Goal: Task Accomplishment & Management: Use online tool/utility

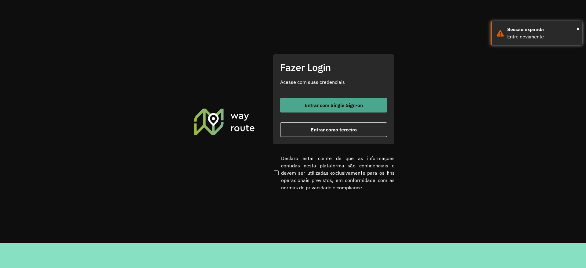
click at [332, 107] on span "Entrar com Single Sign-on" at bounding box center [334, 105] width 58 height 5
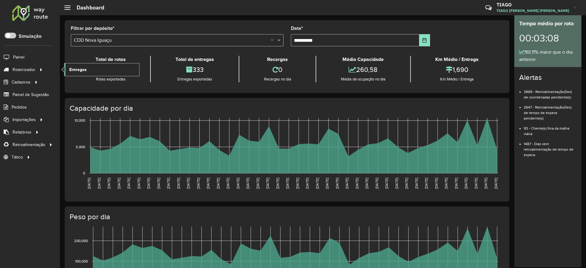
click at [75, 67] on span "Entregas" at bounding box center [77, 70] width 17 height 6
click at [79, 70] on span "Entregas" at bounding box center [77, 70] width 17 height 6
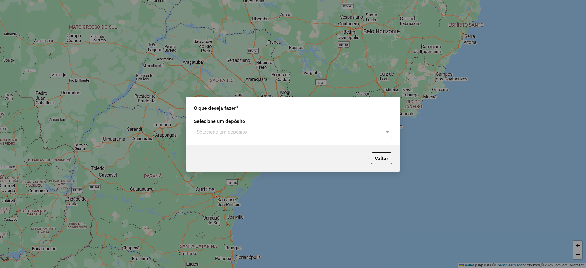
click at [209, 132] on input "text" at bounding box center [287, 131] width 180 height 7
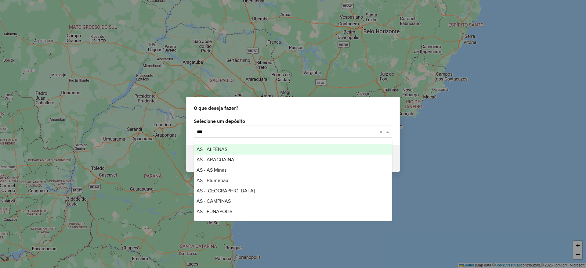
type input "****"
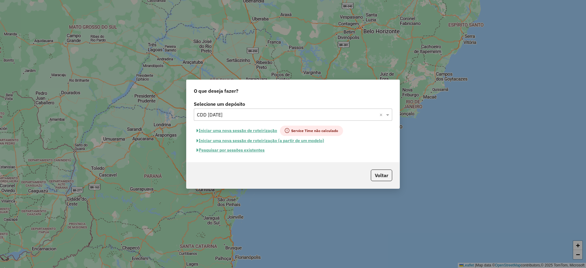
click at [230, 115] on input "text" at bounding box center [287, 114] width 180 height 7
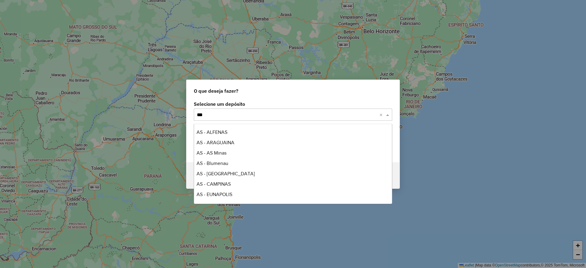
type input "****"
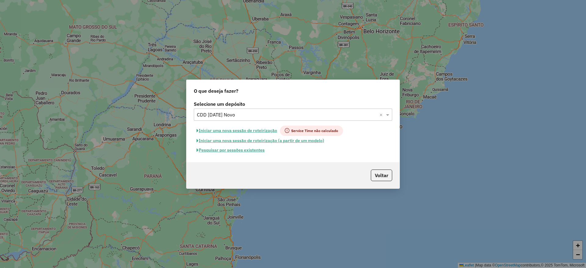
click at [235, 151] on button "Pesquisar por sessões existentes" at bounding box center [231, 150] width 74 height 9
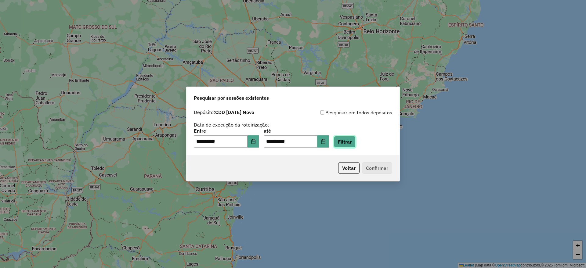
click at [354, 142] on button "Filtrar" at bounding box center [345, 142] width 22 height 12
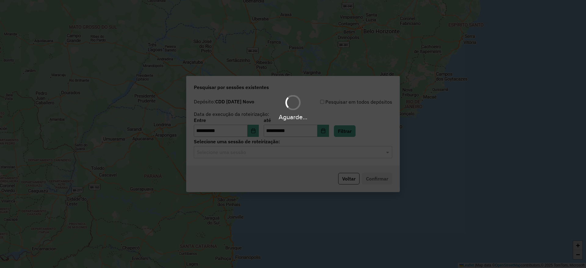
click at [268, 152] on input "text" at bounding box center [287, 152] width 180 height 7
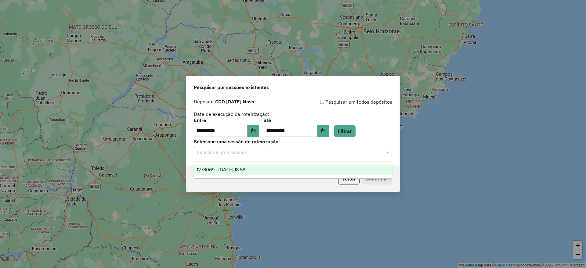
click at [269, 171] on div "1278069 - 18/09/2025 18:58" at bounding box center [293, 170] width 198 height 10
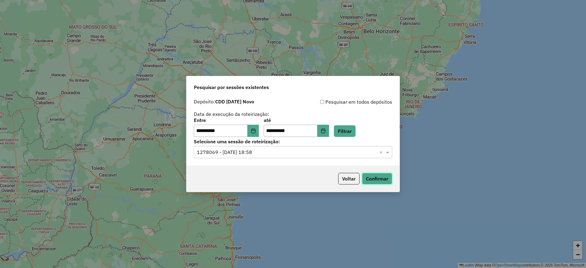
click at [375, 175] on button "Confirmar" at bounding box center [377, 179] width 30 height 12
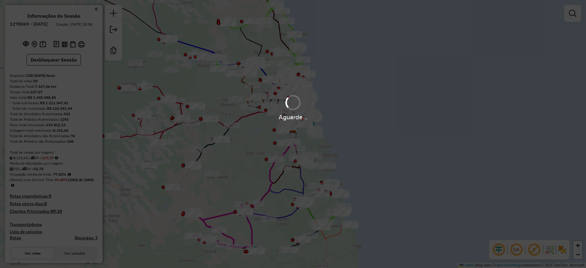
click at [497, 251] on em at bounding box center [498, 250] width 15 height 15
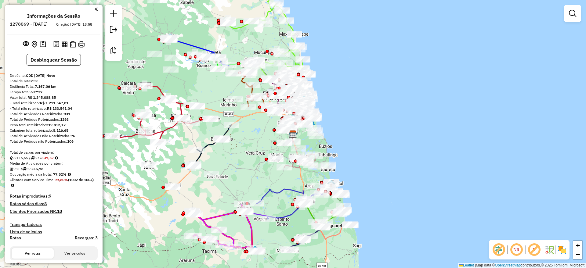
click at [533, 251] on em at bounding box center [534, 250] width 15 height 15
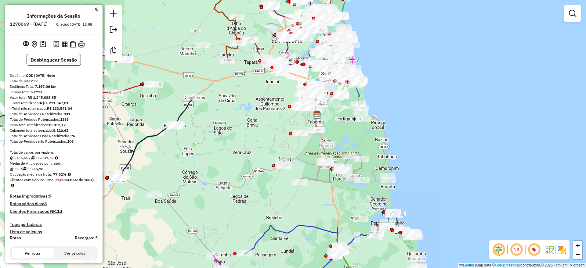
drag, startPoint x: 179, startPoint y: 161, endPoint x: 104, endPoint y: 129, distance: 81.9
click at [240, 144] on div "Janela de atendimento Grade de atendimento Capacidade Transportadoras Veículos …" at bounding box center [293, 134] width 586 height 268
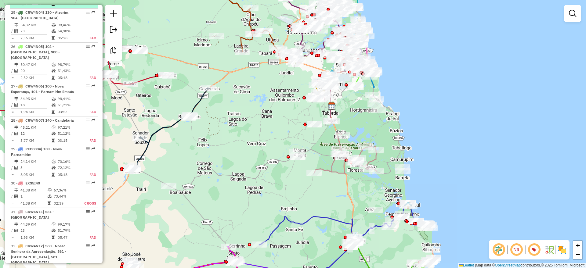
scroll to position [1106, 0]
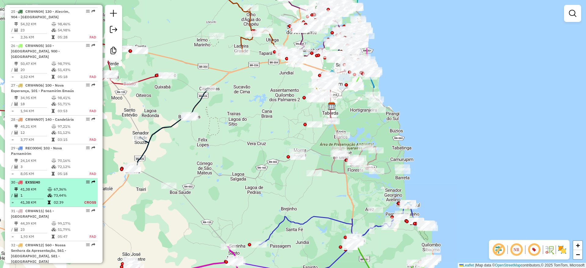
click at [64, 186] on td "67,36%" at bounding box center [64, 189] width 22 height 6
select select "**********"
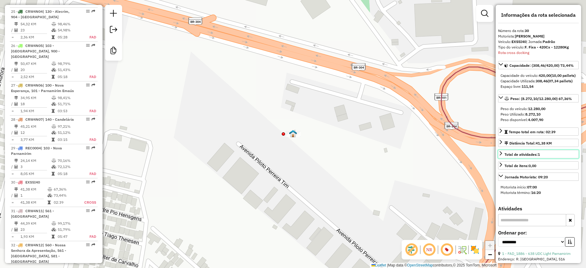
click at [525, 157] on span "Total de atividades: 1" at bounding box center [521, 154] width 35 height 5
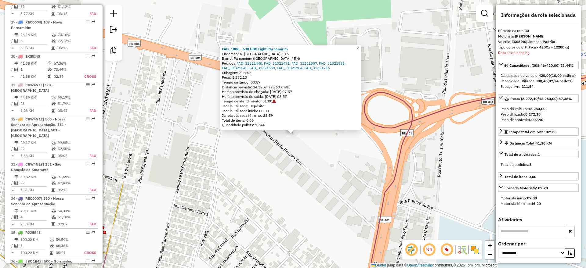
scroll to position [1263, 0]
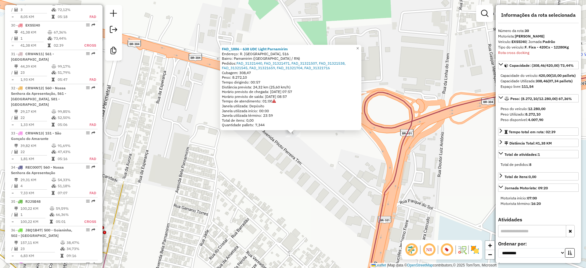
click at [312, 166] on div "FAD_1886 - 638 UDC Light Parnamirim Endereço: R. Sinhozinho, 516 Bairro: Parnam…" at bounding box center [293, 134] width 586 height 268
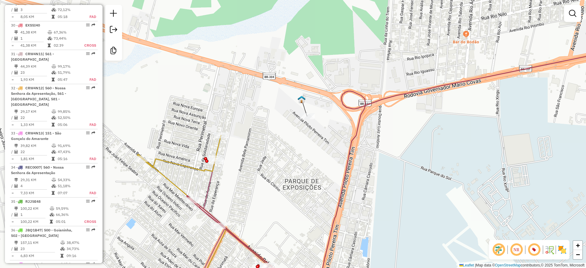
select select "**********"
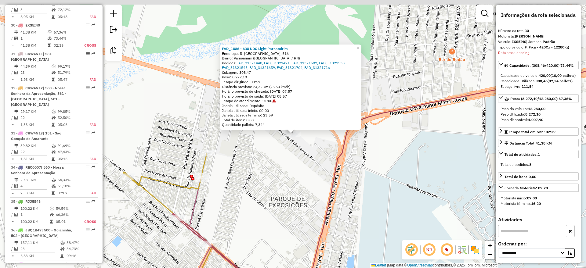
click at [305, 119] on div "Total de itens: 0,00" at bounding box center [291, 120] width 138 height 5
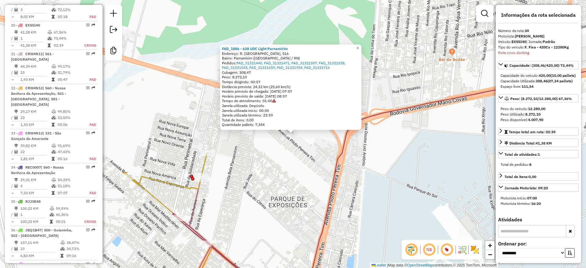
click at [405, 81] on div "FAD_1886 - 638 UDC Light Parnamirim Endereço: R. Sinhozinho, 516 Bairro: Parnam…" at bounding box center [293, 134] width 586 height 268
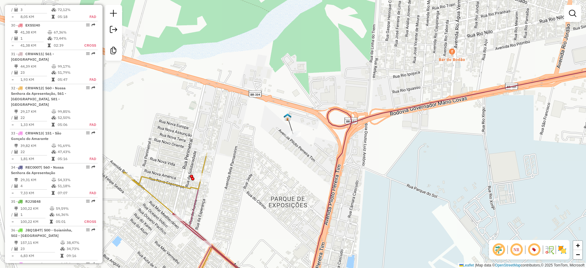
click at [334, 85] on div "Janela de atendimento Grade de atendimento Capacidade Transportadoras Veículos …" at bounding box center [293, 134] width 586 height 268
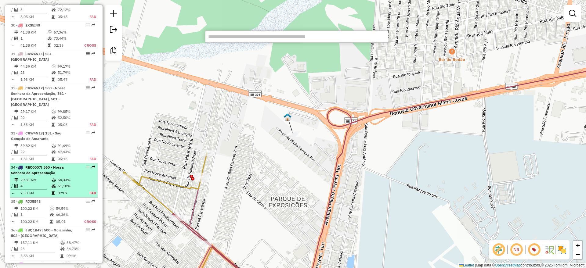
click at [54, 184] on icon at bounding box center [54, 186] width 5 height 4
select select "**********"
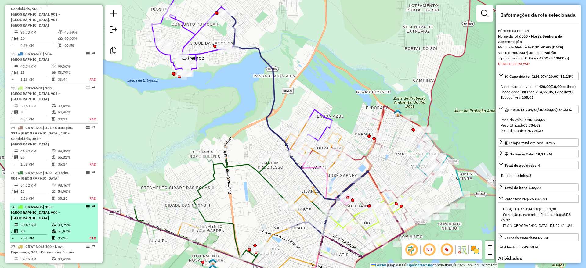
scroll to position [937, 0]
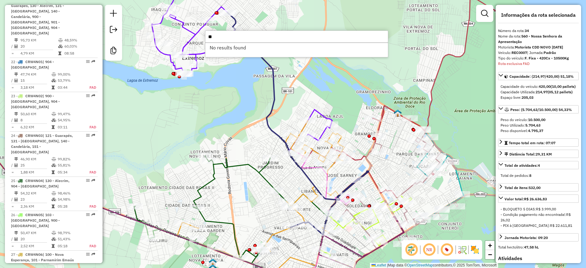
type input "*"
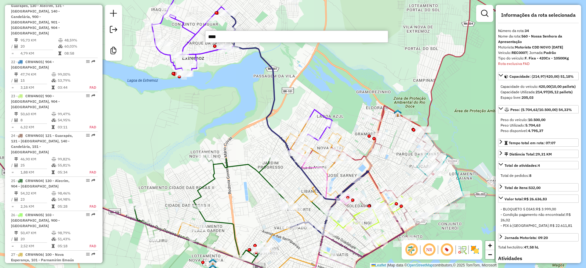
type input "*****"
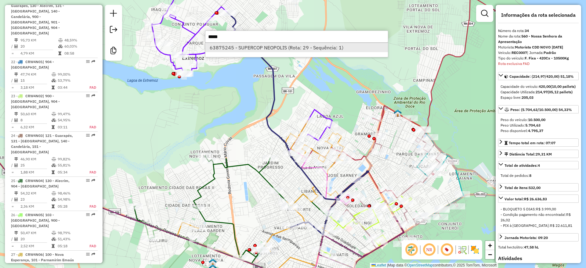
click at [261, 47] on li "63875245 - SUPERCOP NEOPOLIS (Rota: 29 - Sequência: 1)" at bounding box center [296, 47] width 182 height 9
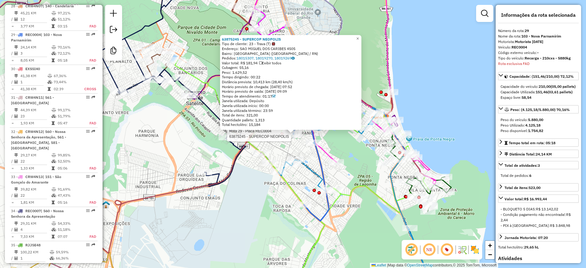
scroll to position [1229, 0]
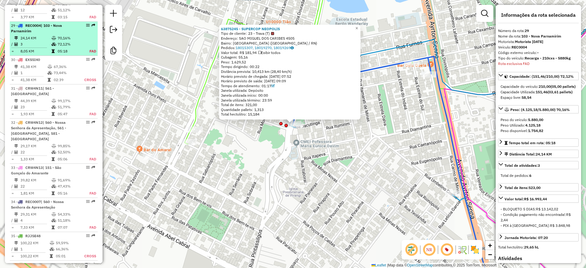
click at [74, 41] on td "72,12%" at bounding box center [69, 44] width 25 height 6
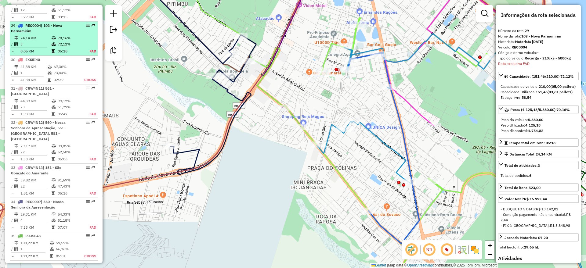
scroll to position [1229, 0]
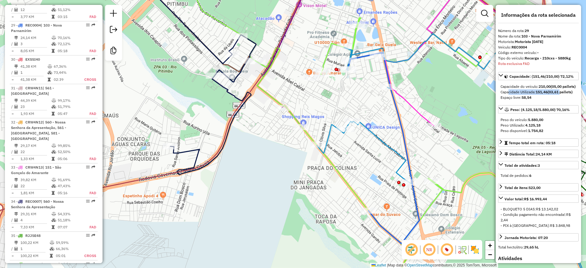
drag, startPoint x: 561, startPoint y: 97, endPoint x: 531, endPoint y: 98, distance: 30.8
click at [507, 95] on div "Capacidade Utilizada: 151,46 (03,61 pallets)" at bounding box center [538, 91] width 76 height 5
click at [548, 95] on div "Capacidade Utilizada: 151,46 (03,61 pallets)" at bounding box center [538, 91] width 76 height 5
drag, startPoint x: 561, startPoint y: 97, endPoint x: 511, endPoint y: 94, distance: 50.1
click at [511, 94] on div "Capacidade do veículo: 210,00 (05,00 pallets) Capacidade Utilizada: 151,46 (03,…" at bounding box center [538, 91] width 81 height 21
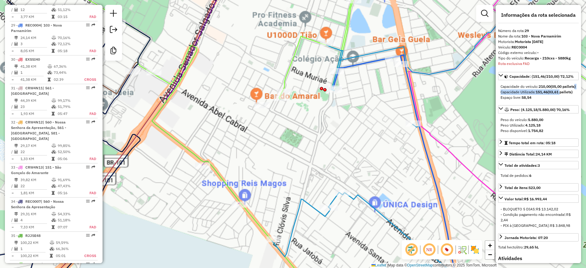
click at [338, 47] on icon at bounding box center [458, 156] width 373 height 278
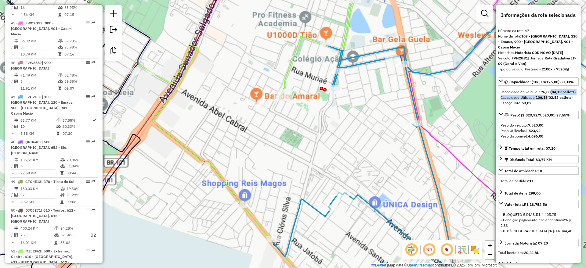
scroll to position [1839, 0]
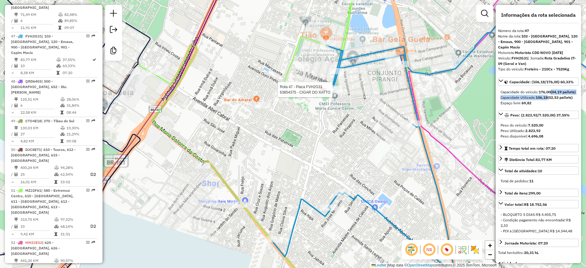
click at [335, 93] on div at bounding box center [334, 90] width 15 height 6
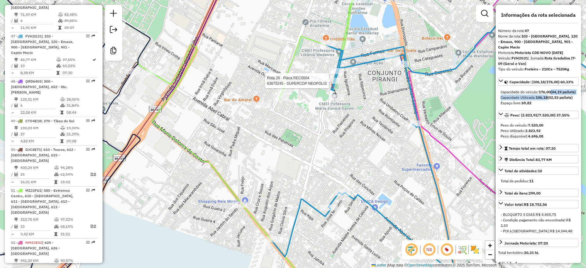
click at [330, 84] on div at bounding box center [331, 81] width 18 height 6
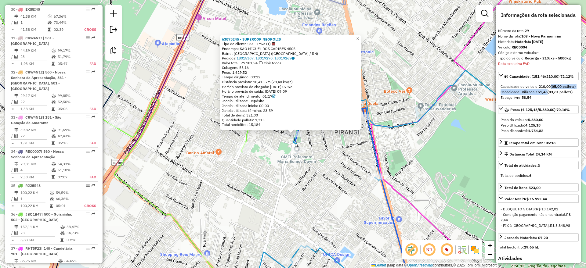
scroll to position [1229, 0]
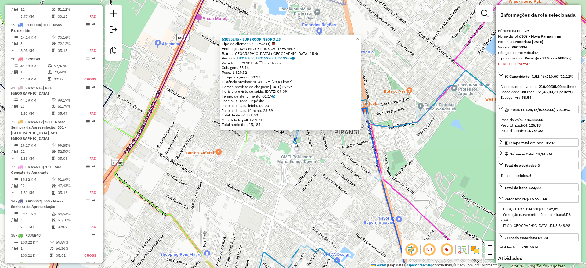
click at [554, 94] on strong "(03,61 pallets)" at bounding box center [559, 92] width 25 height 5
drag, startPoint x: 566, startPoint y: 97, endPoint x: 500, endPoint y: 97, distance: 65.3
click at [500, 95] on div "Capacidade Utilizada: 151,46 (03,61 pallets)" at bounding box center [538, 91] width 76 height 5
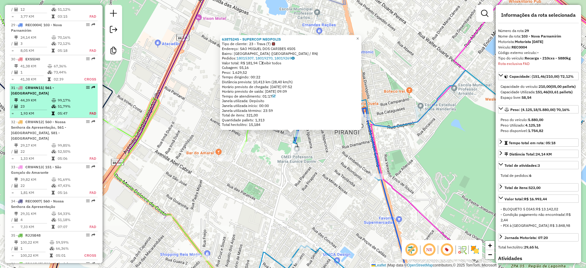
click at [29, 85] on div "31 - CRW4N11 | 561 - Pajuçara" at bounding box center [43, 90] width 65 height 11
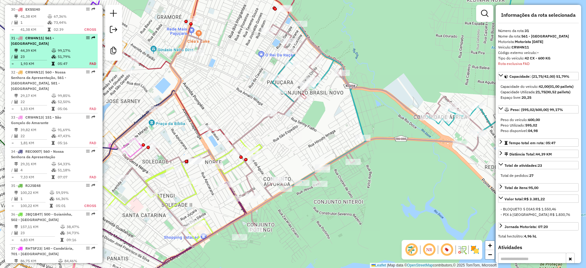
scroll to position [1292, 0]
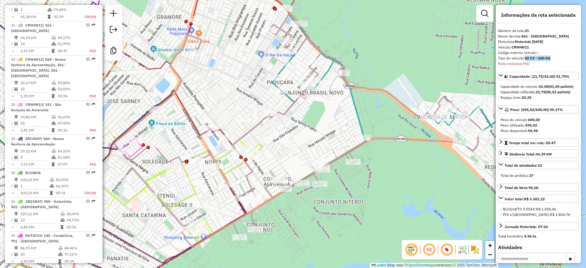
drag, startPoint x: 525, startPoint y: 57, endPoint x: 552, endPoint y: 57, distance: 27.5
click at [552, 57] on div "Tipo do veículo: 42 CX - 600 KG" at bounding box center [538, 58] width 81 height 5
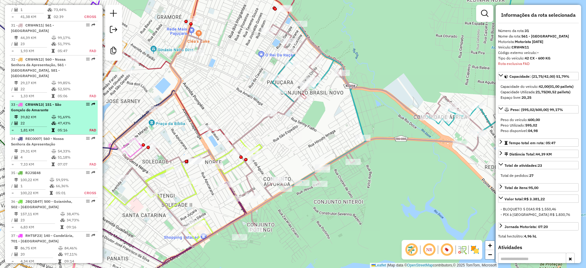
click at [53, 120] on td at bounding box center [54, 123] width 6 height 6
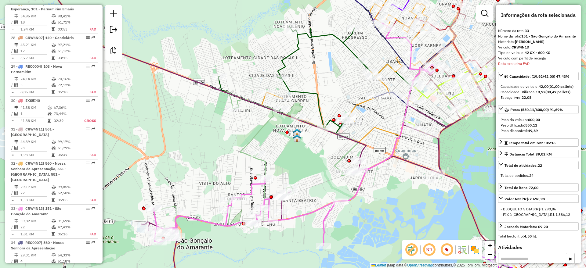
scroll to position [1170, 0]
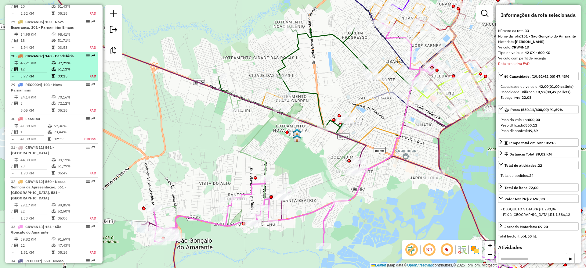
click at [57, 66] on td "51,12%" at bounding box center [69, 69] width 25 height 6
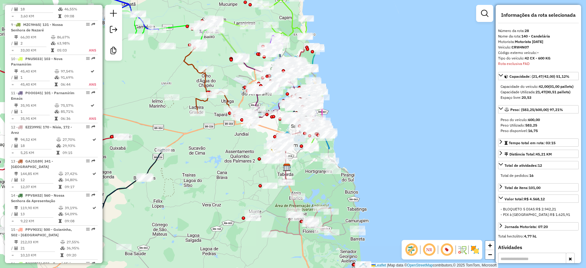
scroll to position [0, 0]
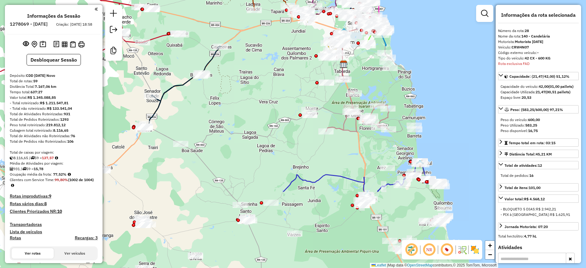
drag, startPoint x: 183, startPoint y: 200, endPoint x: 240, endPoint y: 92, distance: 122.3
click at [240, 92] on div "Janela de atendimento Grade de atendimento Capacidade Transportadoras Veículos …" at bounding box center [293, 134] width 586 height 268
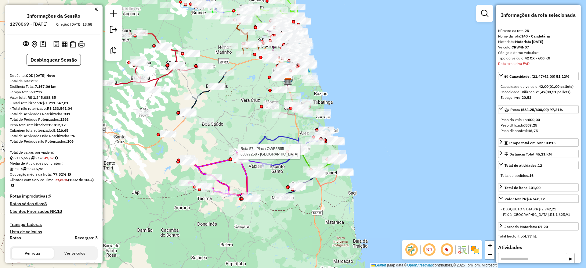
click at [215, 159] on div "Rota 57 - Placa OWE5B55 63877258 - VALDENICE MARQUES Janela de atendimento Grad…" at bounding box center [293, 134] width 586 height 268
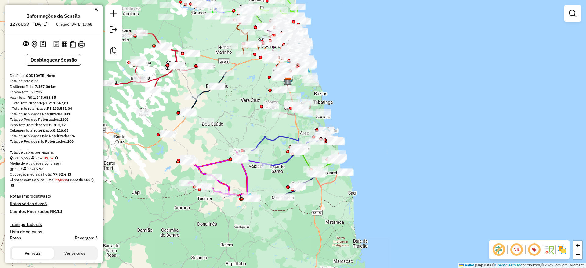
click at [215, 164] on icon at bounding box center [219, 175] width 65 height 47
select select "**********"
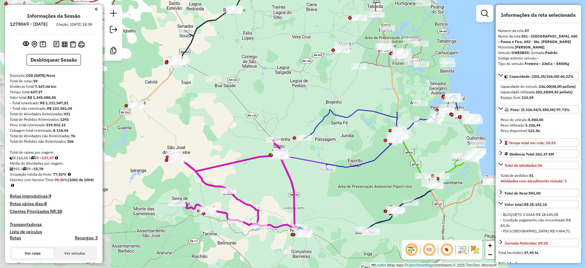
drag, startPoint x: 204, startPoint y: 117, endPoint x: 291, endPoint y: 97, distance: 89.9
click at [291, 97] on div "Janela de atendimento Grade de atendimento Capacidade Transportadoras Veículos …" at bounding box center [293, 134] width 586 height 268
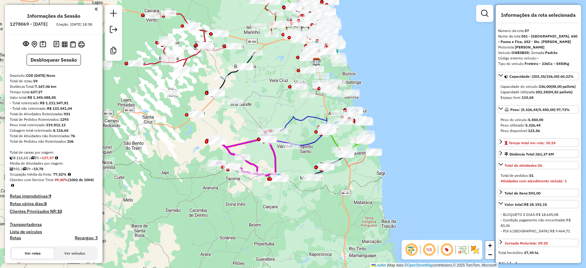
click at [152, 62] on icon at bounding box center [185, 41] width 99 height 57
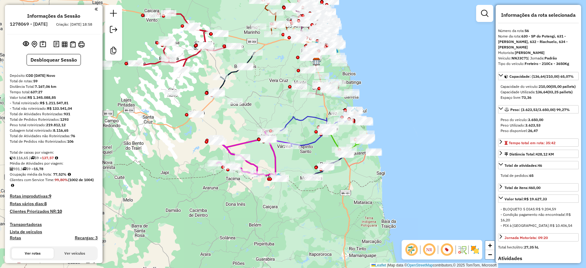
click at [182, 15] on icon at bounding box center [185, 41] width 99 height 57
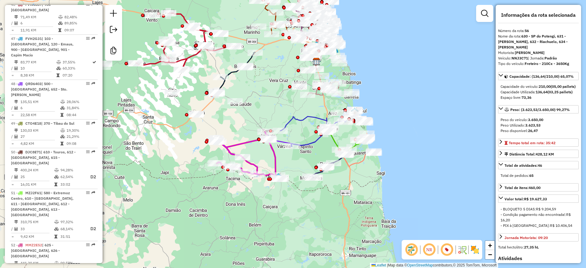
scroll to position [2160, 0]
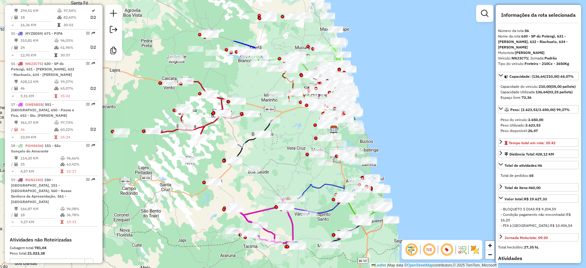
drag, startPoint x: 387, startPoint y: 115, endPoint x: 387, endPoint y: 129, distance: 13.7
click at [387, 129] on div "Janela de atendimento Grade de atendimento Capacidade Transportadoras Veículos …" at bounding box center [293, 134] width 586 height 268
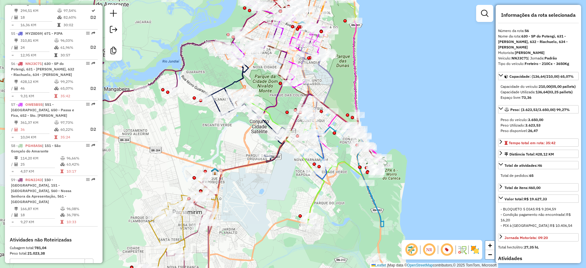
click at [252, 67] on icon at bounding box center [245, 109] width 80 height 108
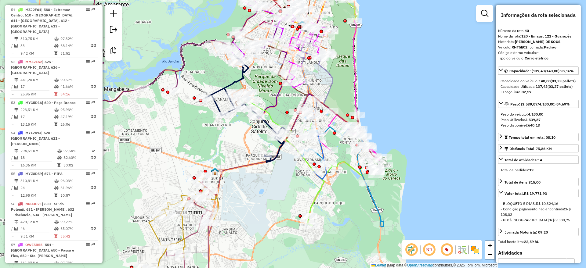
click at [251, 66] on icon at bounding box center [245, 109] width 80 height 108
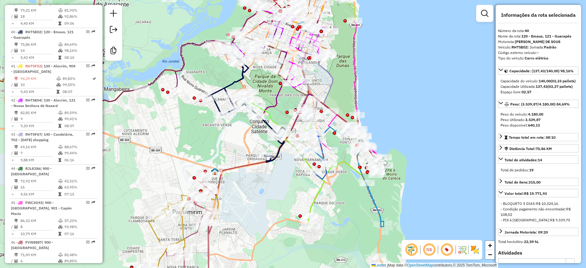
scroll to position [1600, 0]
click at [522, 162] on span "Total de atividades: 14" at bounding box center [523, 160] width 38 height 5
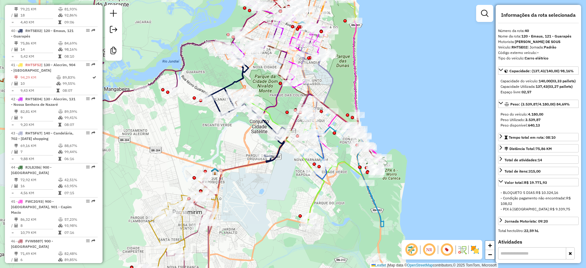
click at [319, 155] on icon at bounding box center [342, 175] width 83 height 104
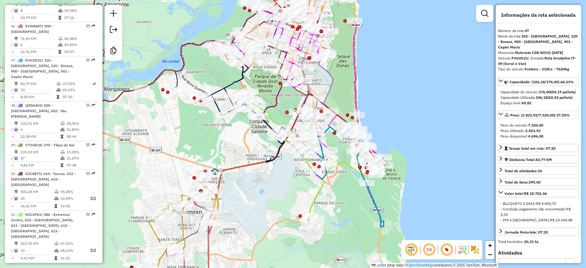
scroll to position [1839, 0]
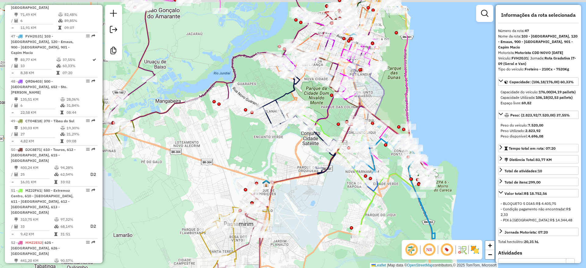
drag, startPoint x: 392, startPoint y: 72, endPoint x: 437, endPoint y: 78, distance: 45.3
click at [437, 78] on div "Janela de atendimento Grade de atendimento Capacidade Transportadoras Veículos …" at bounding box center [293, 134] width 586 height 268
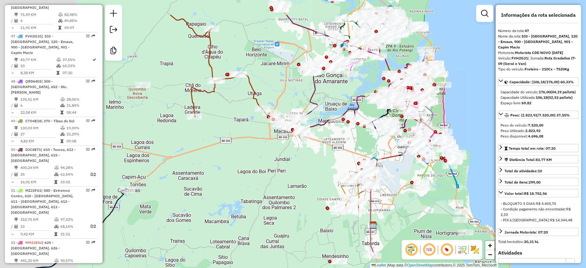
drag, startPoint x: 251, startPoint y: 46, endPoint x: 294, endPoint y: 79, distance: 53.8
click at [356, 101] on div "Janela de atendimento Grade de atendimento Capacidade Transportadoras Veículos …" at bounding box center [293, 134] width 586 height 268
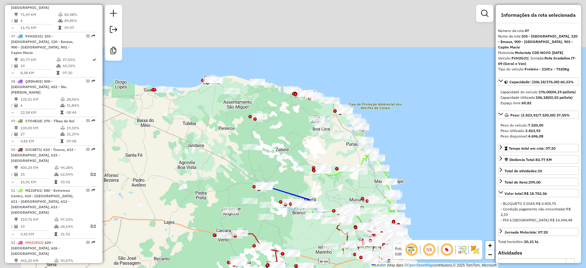
drag, startPoint x: 202, startPoint y: 62, endPoint x: 301, endPoint y: 237, distance: 201.7
click at [301, 237] on div "Rota 38 - Placa RHT5F74 63851921 - BAR DO COUTINHO Janela de atendimento Grade …" at bounding box center [293, 134] width 586 height 268
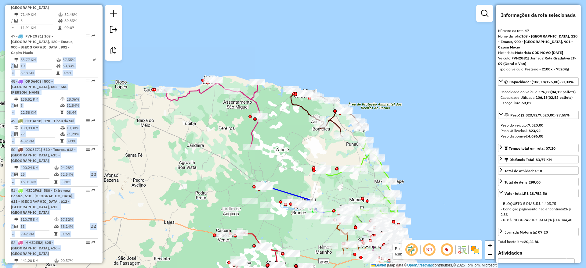
drag, startPoint x: 100, startPoint y: 200, endPoint x: 94, endPoint y: -3, distance: 203.6
click at [94, 0] on html "Aguarde... Pop-up bloqueado! Seu navegador bloqueou automáticamente a abertura …" at bounding box center [293, 134] width 586 height 268
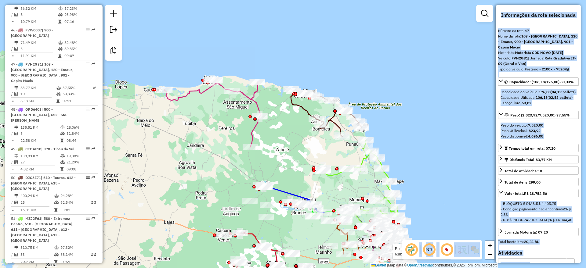
click at [205, 89] on icon at bounding box center [212, 113] width 96 height 67
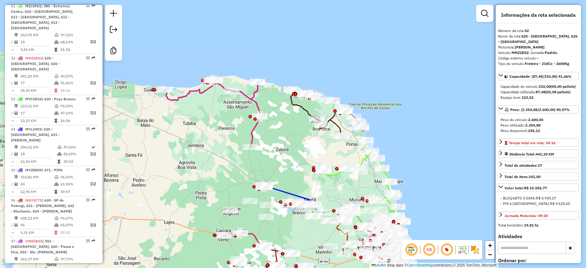
scroll to position [2023, 0]
click at [296, 96] on div at bounding box center [295, 94] width 3 height 3
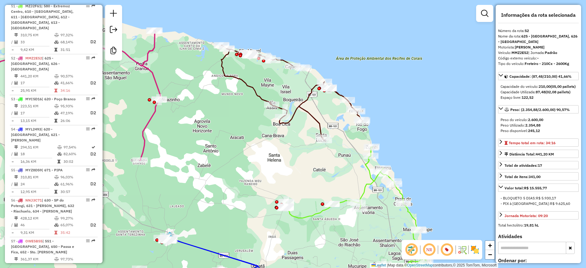
click at [148, 51] on icon at bounding box center [64, 94] width 193 height 134
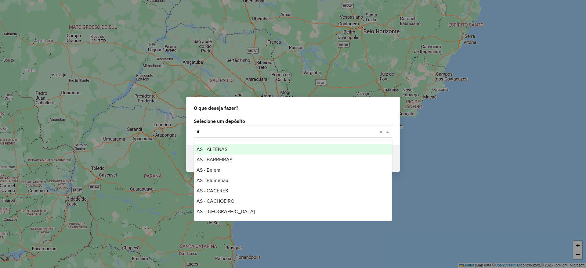
type input "**"
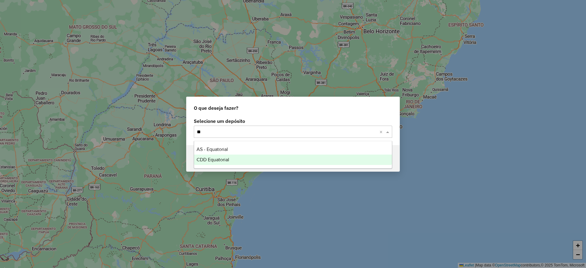
click at [214, 162] on span "CDD Equatorial" at bounding box center [213, 159] width 33 height 5
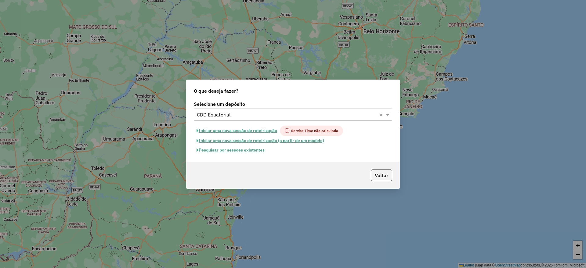
click at [240, 151] on button "Pesquisar por sessões existentes" at bounding box center [231, 150] width 74 height 9
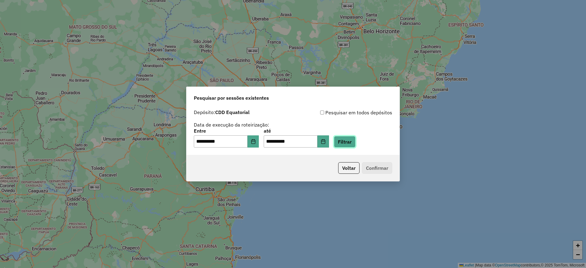
click at [356, 144] on button "Filtrar" at bounding box center [345, 142] width 22 height 12
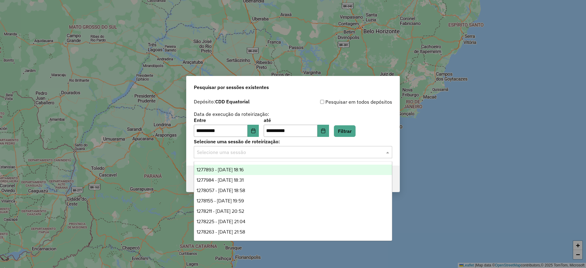
click at [279, 152] on input "text" at bounding box center [287, 152] width 180 height 7
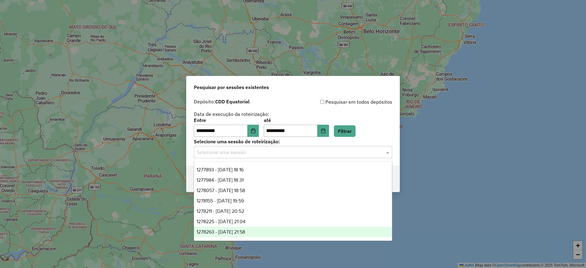
click at [258, 231] on div "1278263 - 18/09/2025 21:58" at bounding box center [293, 232] width 198 height 10
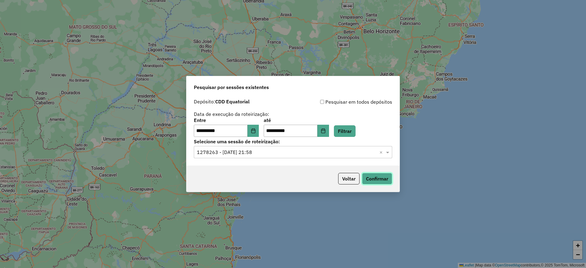
click at [375, 179] on button "Confirmar" at bounding box center [377, 179] width 30 height 12
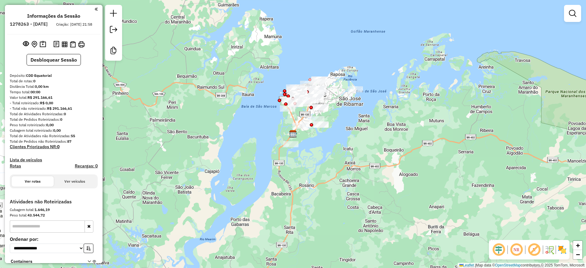
click at [497, 250] on em at bounding box center [498, 250] width 15 height 15
click at [534, 251] on em at bounding box center [534, 250] width 15 height 15
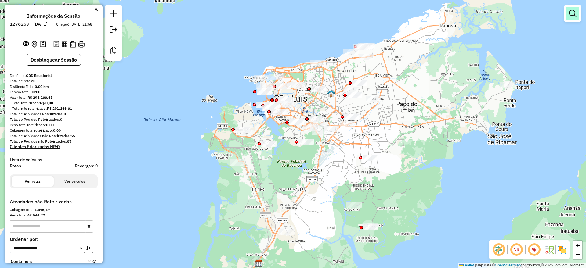
click at [577, 15] on link at bounding box center [572, 13] width 12 height 12
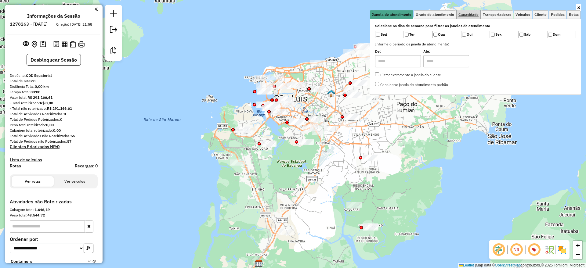
click at [467, 15] on span "Capacidade" at bounding box center [468, 15] width 20 height 4
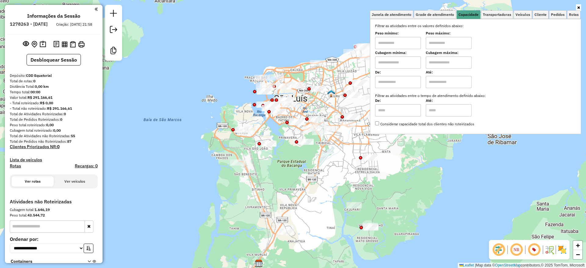
click at [396, 67] on input "text" at bounding box center [398, 62] width 46 height 12
type input "******"
click at [442, 64] on input "text" at bounding box center [449, 62] width 46 height 12
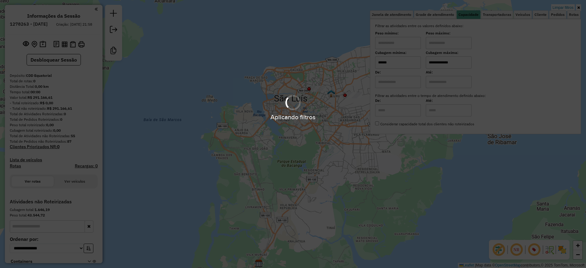
type input "**********"
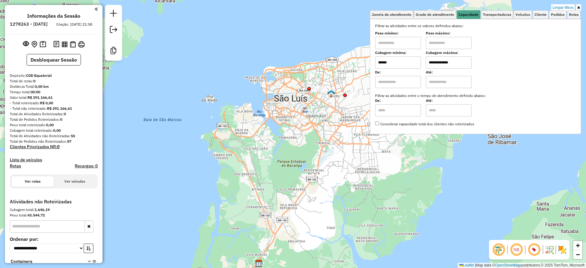
click at [287, 135] on div "**********" at bounding box center [293, 134] width 586 height 268
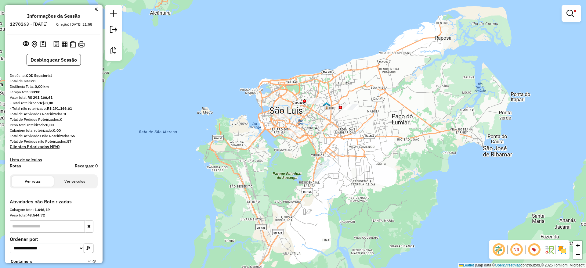
drag, startPoint x: 348, startPoint y: 141, endPoint x: 343, endPoint y: 153, distance: 13.0
click at [343, 153] on div "**********" at bounding box center [293, 134] width 586 height 268
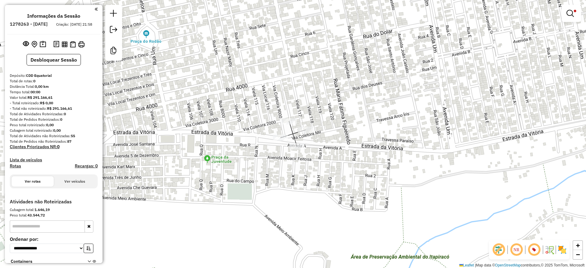
click at [287, 118] on div "**********" at bounding box center [293, 134] width 586 height 268
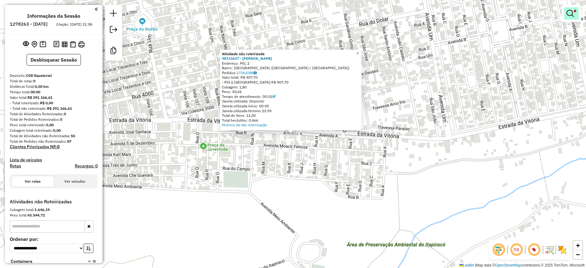
click at [576, 16] on link at bounding box center [571, 13] width 15 height 12
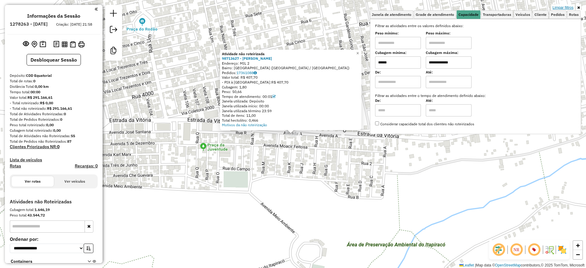
click at [567, 7] on link "Limpar filtros" at bounding box center [562, 7] width 23 height 7
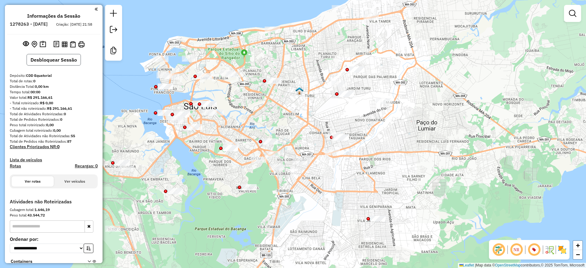
click at [66, 66] on button "Desbloquear Sessão" at bounding box center [54, 60] width 54 height 12
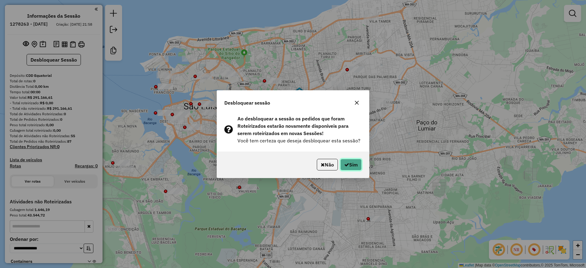
click at [355, 167] on button "Sim" at bounding box center [350, 165] width 21 height 12
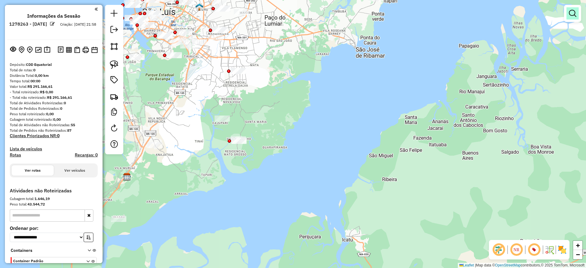
click at [569, 15] on em at bounding box center [572, 13] width 7 height 7
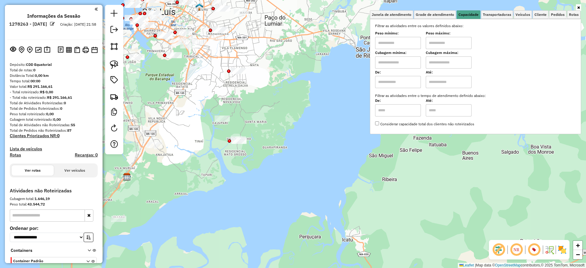
drag, startPoint x: 414, startPoint y: 62, endPoint x: 406, endPoint y: 64, distance: 8.7
click at [413, 62] on input "text" at bounding box center [398, 62] width 46 height 12
type input "******"
click at [447, 64] on input "text" at bounding box center [449, 62] width 46 height 12
type input "**********"
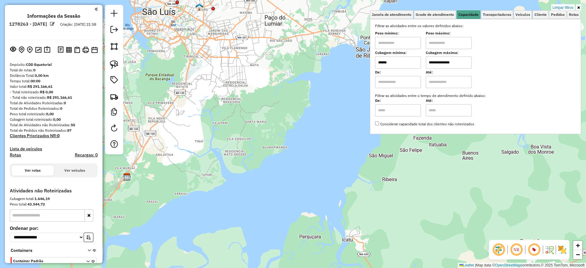
click at [280, 108] on div "**********" at bounding box center [293, 134] width 586 height 268
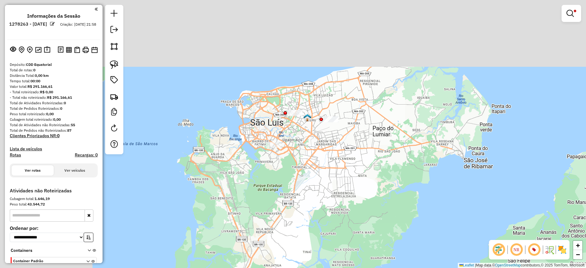
drag, startPoint x: 293, startPoint y: 125, endPoint x: 339, endPoint y: 183, distance: 73.8
click at [339, 183] on div "**********" at bounding box center [293, 134] width 586 height 268
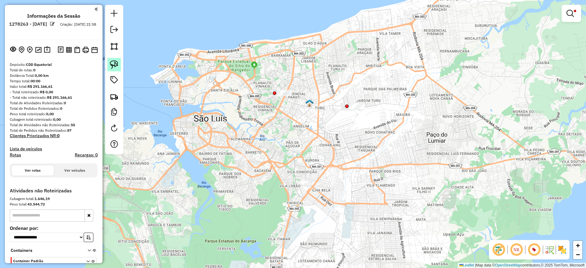
click at [113, 63] on img at bounding box center [114, 64] width 9 height 9
drag, startPoint x: 209, startPoint y: 91, endPoint x: 250, endPoint y: 121, distance: 50.9
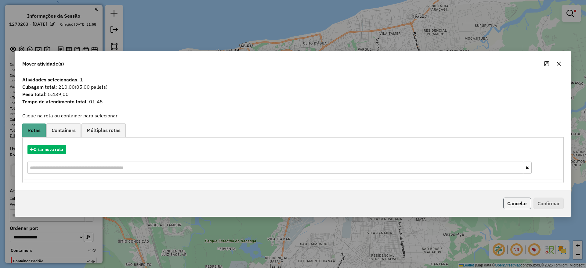
click at [514, 200] on button "Cancelar" at bounding box center [517, 204] width 28 height 12
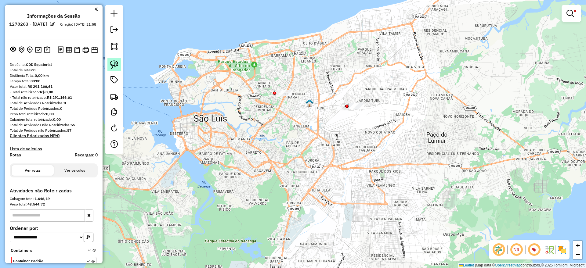
click at [113, 63] on img at bounding box center [114, 64] width 9 height 9
drag, startPoint x: 293, startPoint y: 115, endPoint x: 473, endPoint y: 112, distance: 180.4
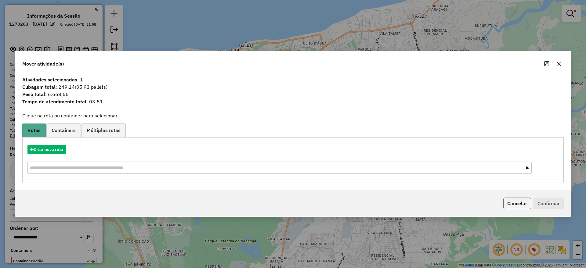
click at [522, 205] on button "Cancelar" at bounding box center [517, 204] width 28 height 12
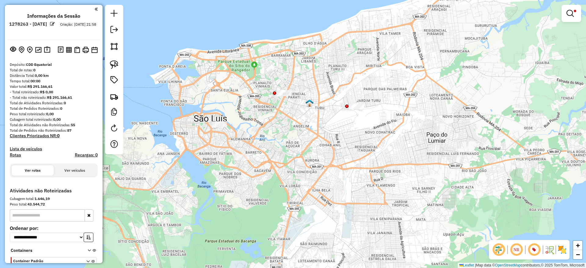
drag, startPoint x: 110, startPoint y: 61, endPoint x: 204, endPoint y: 126, distance: 115.4
click at [110, 60] on link at bounding box center [113, 64] width 13 height 13
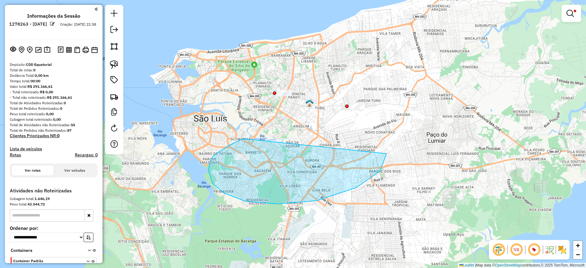
drag, startPoint x: 236, startPoint y: 142, endPoint x: 372, endPoint y: 152, distance: 135.6
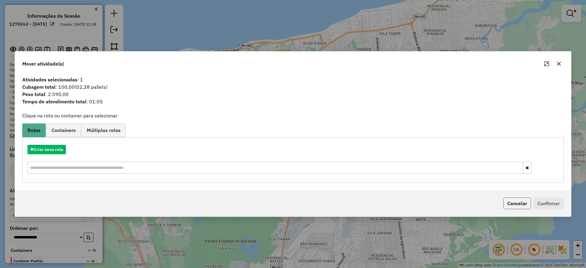
click at [519, 198] on button "Cancelar" at bounding box center [517, 204] width 28 height 12
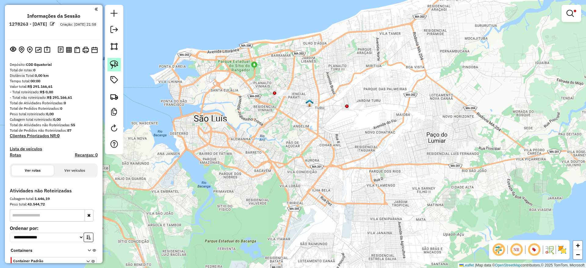
click at [113, 58] on link at bounding box center [113, 64] width 13 height 13
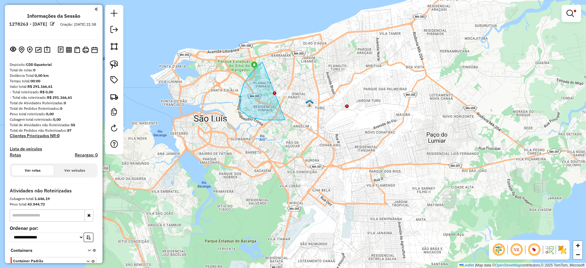
drag, startPoint x: 258, startPoint y: 65, endPoint x: 331, endPoint y: 69, distance: 72.4
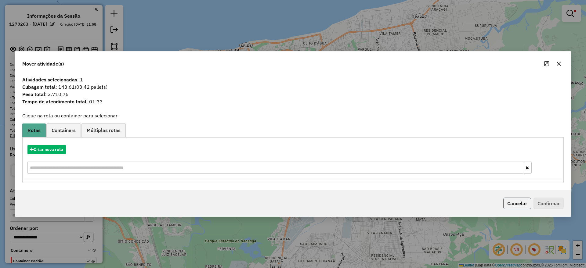
drag, startPoint x: 515, startPoint y: 205, endPoint x: 480, endPoint y: 193, distance: 37.1
click at [515, 205] on button "Cancelar" at bounding box center [517, 204] width 28 height 12
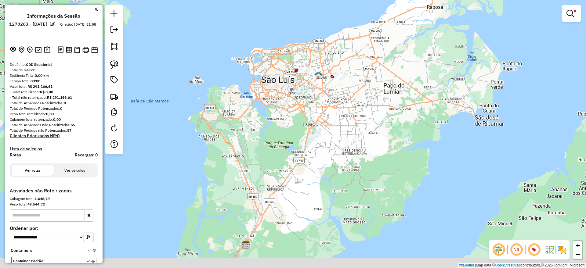
drag, startPoint x: 346, startPoint y: 139, endPoint x: 345, endPoint y: 118, distance: 21.4
click at [345, 118] on div "**********" at bounding box center [293, 134] width 586 height 268
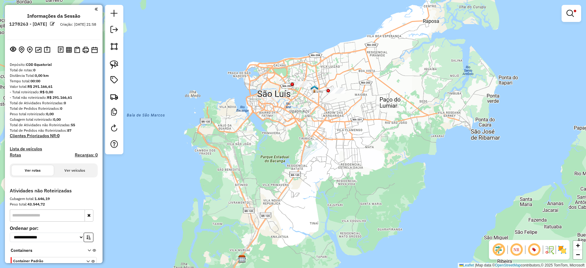
drag, startPoint x: 348, startPoint y: 97, endPoint x: 344, endPoint y: 111, distance: 14.6
click at [344, 111] on div "**********" at bounding box center [293, 134] width 586 height 268
